Goal: Task Accomplishment & Management: Manage account settings

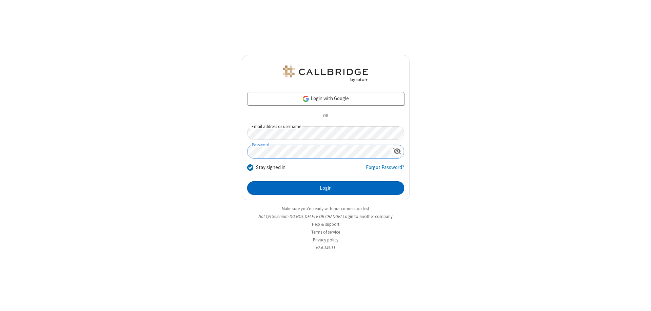
click at [326, 188] on button "Login" at bounding box center [325, 188] width 157 height 14
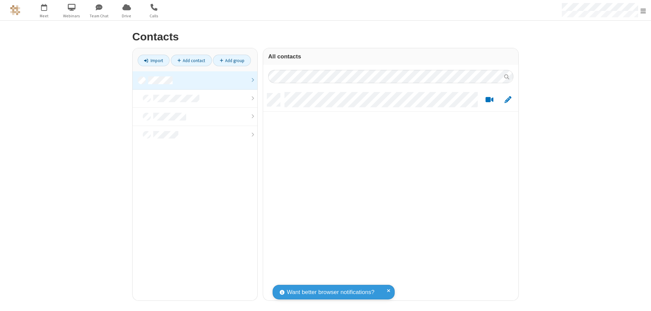
scroll to position [207, 250]
click at [195, 80] on link at bounding box center [195, 80] width 125 height 18
click at [191, 60] on link "Add contact" at bounding box center [191, 61] width 41 height 12
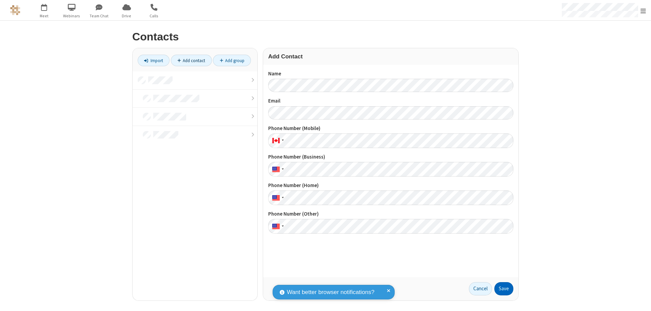
click at [504, 288] on button "Save" at bounding box center [504, 289] width 19 height 14
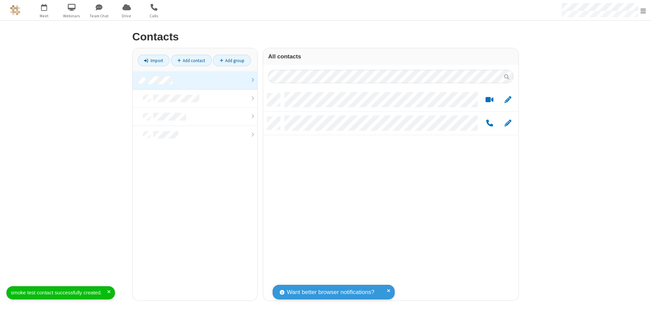
scroll to position [207, 250]
click at [191, 60] on link "Add contact" at bounding box center [191, 61] width 41 height 12
